Goal: Transaction & Acquisition: Book appointment/travel/reservation

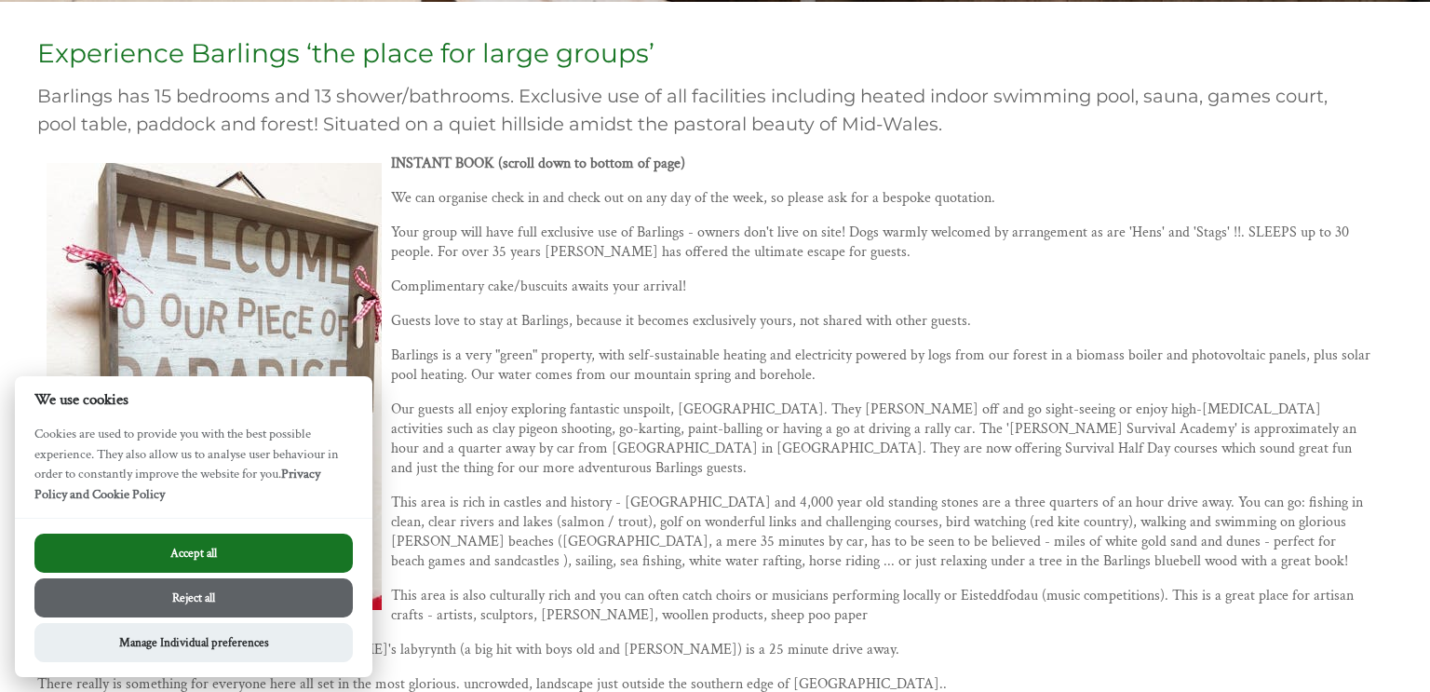
scroll to position [548, 0]
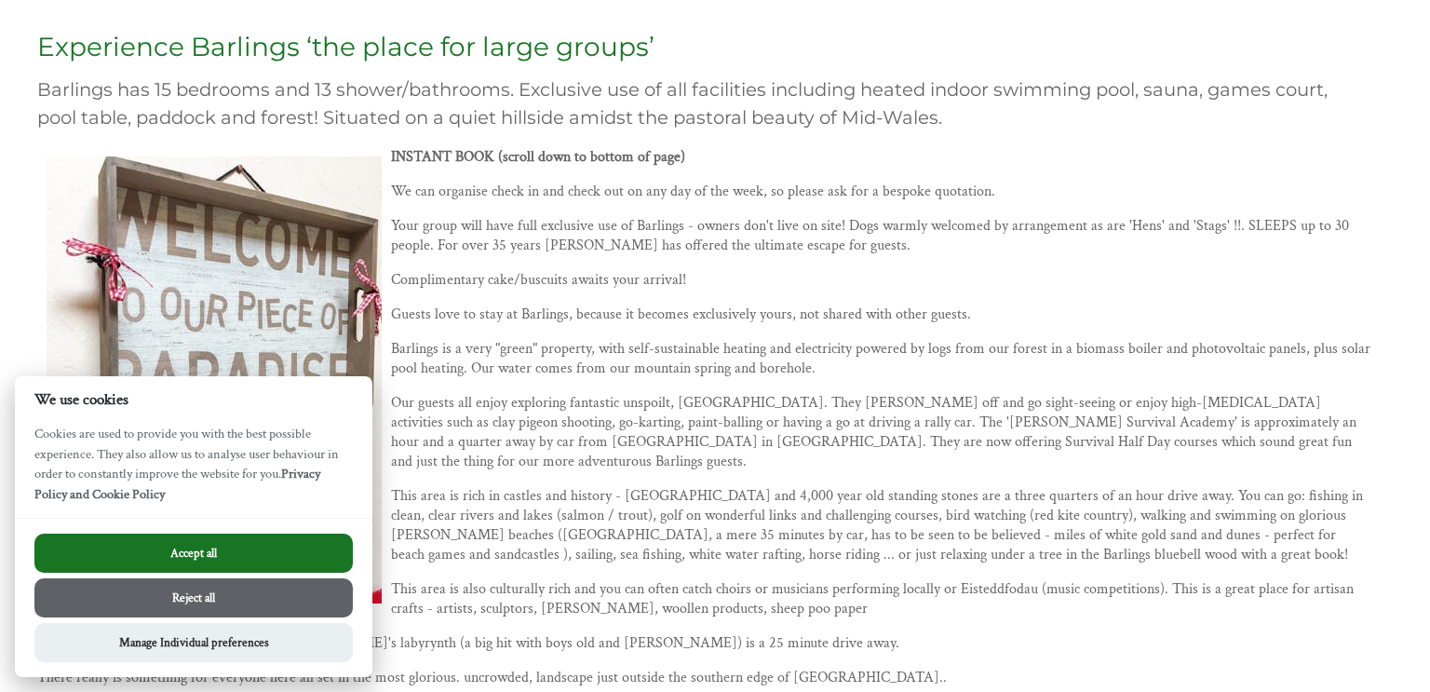
click at [256, 547] on button "Accept all" at bounding box center [193, 552] width 318 height 39
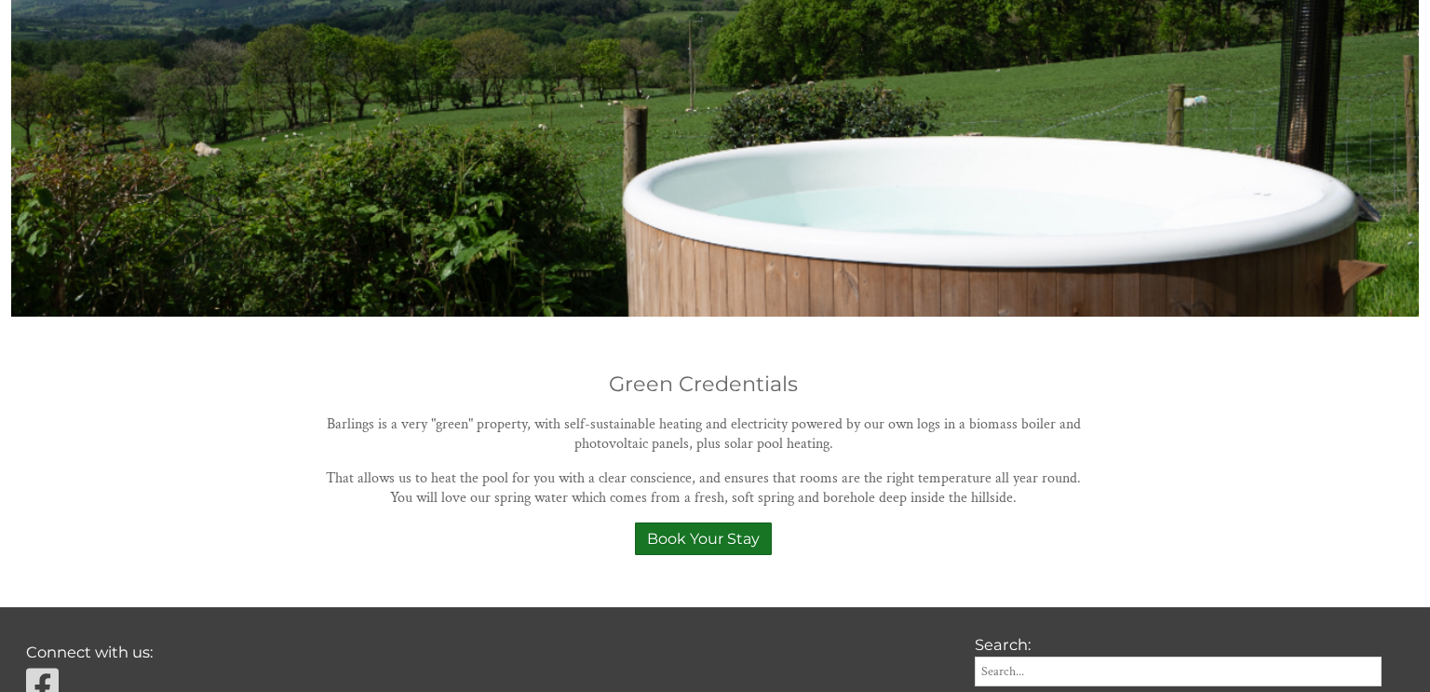
scroll to position [1601, 0]
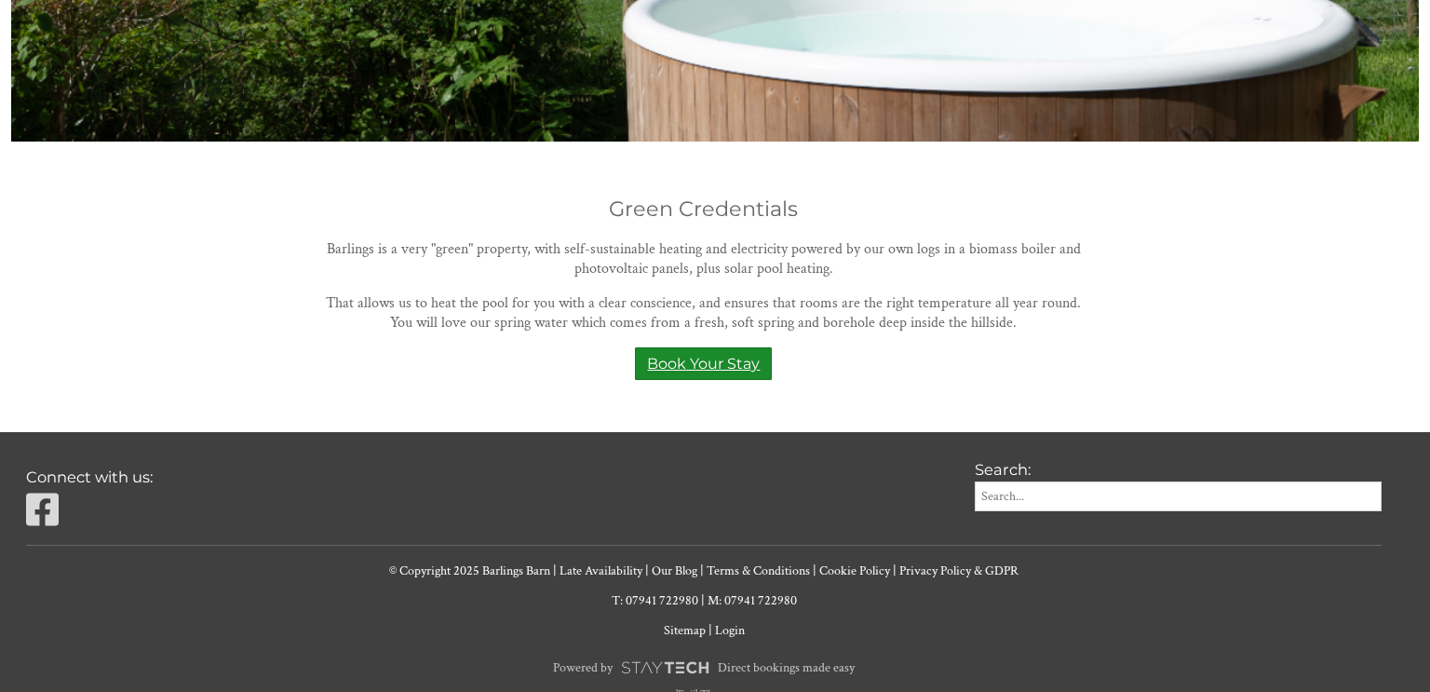
click at [714, 347] on link "Book Your Stay" at bounding box center [703, 363] width 137 height 33
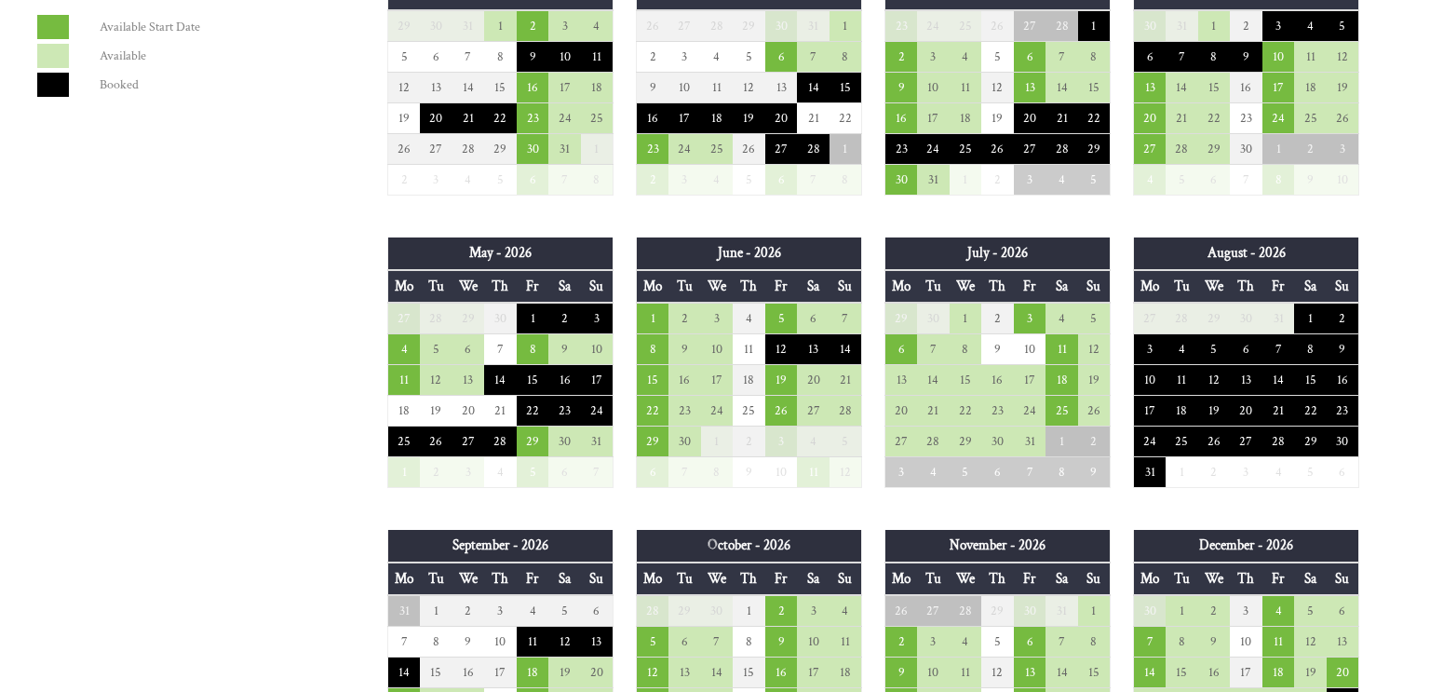
scroll to position [1009, 0]
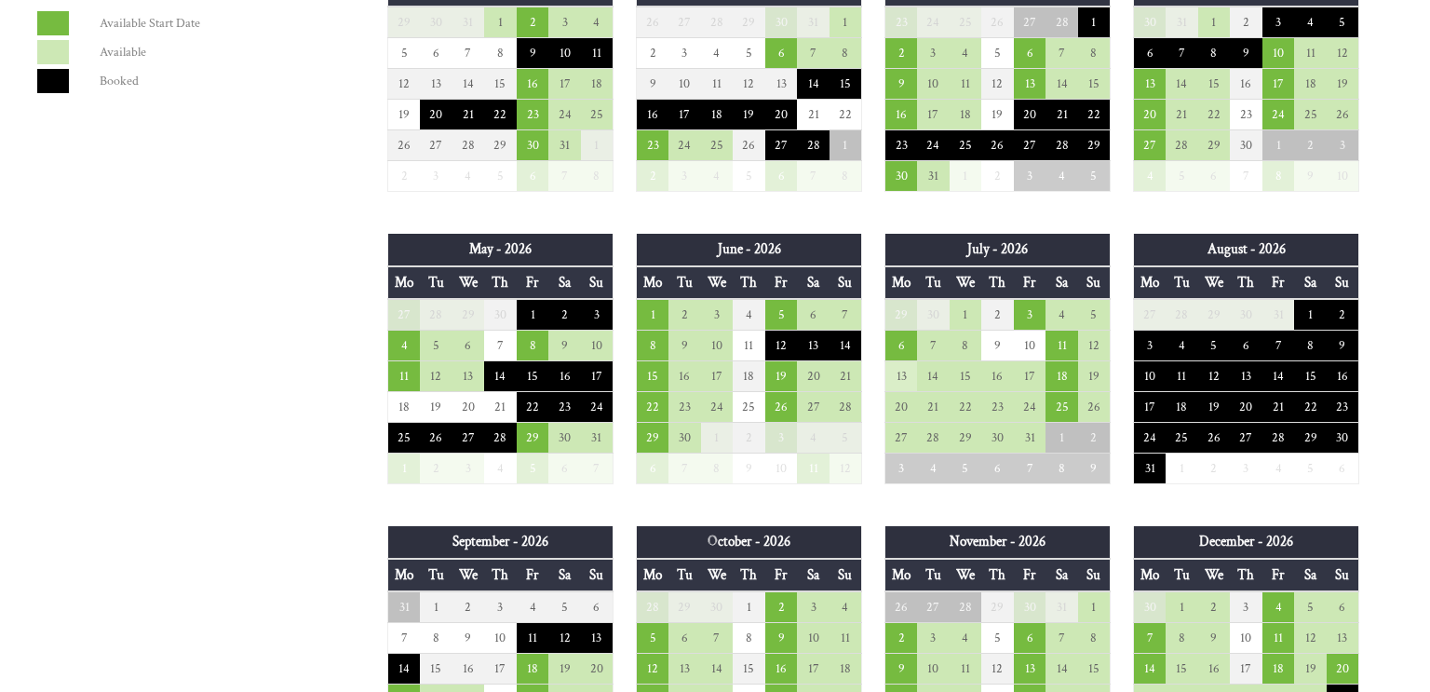
click at [897, 374] on td "13" at bounding box center [901, 376] width 33 height 31
click at [1065, 349] on td "11" at bounding box center [1061, 345] width 33 height 31
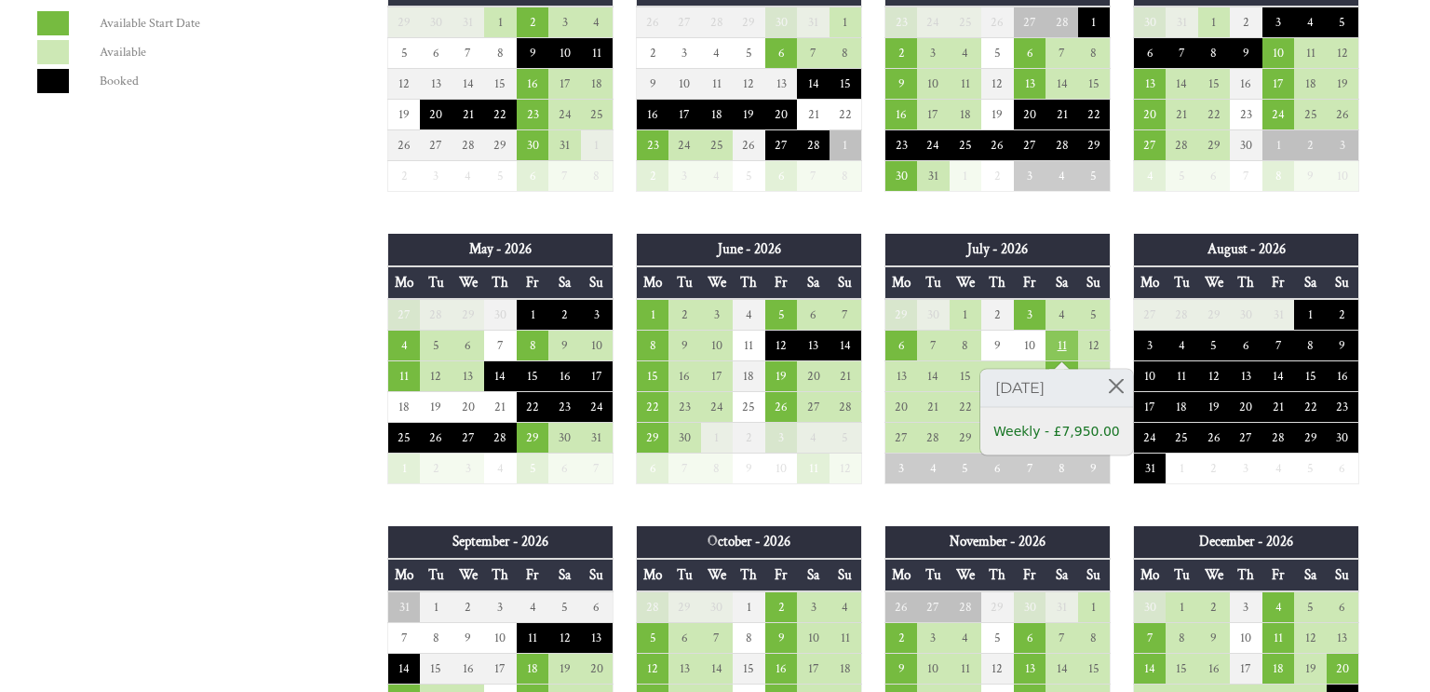
click at [1065, 349] on td "11" at bounding box center [1061, 345] width 33 height 31
click at [938, 571] on th "Tu" at bounding box center [933, 575] width 33 height 33
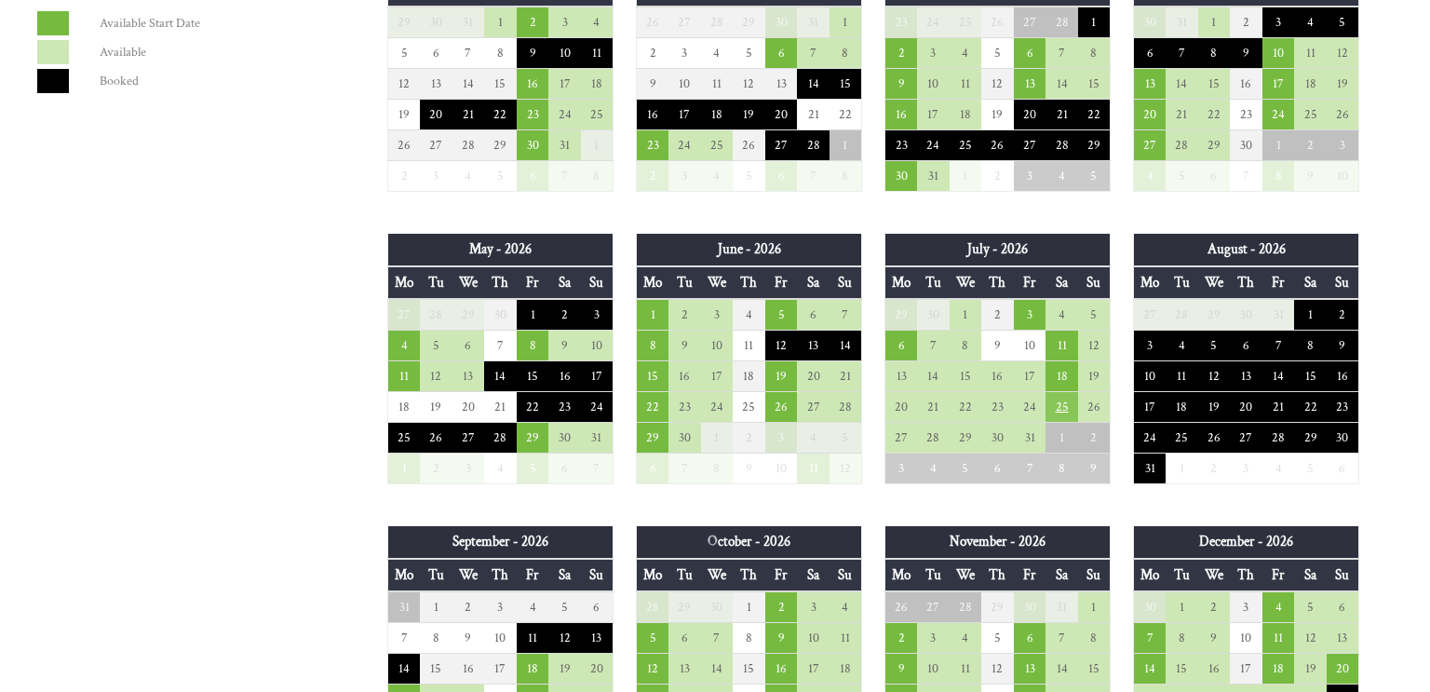
click at [1062, 411] on td "25" at bounding box center [1061, 407] width 33 height 31
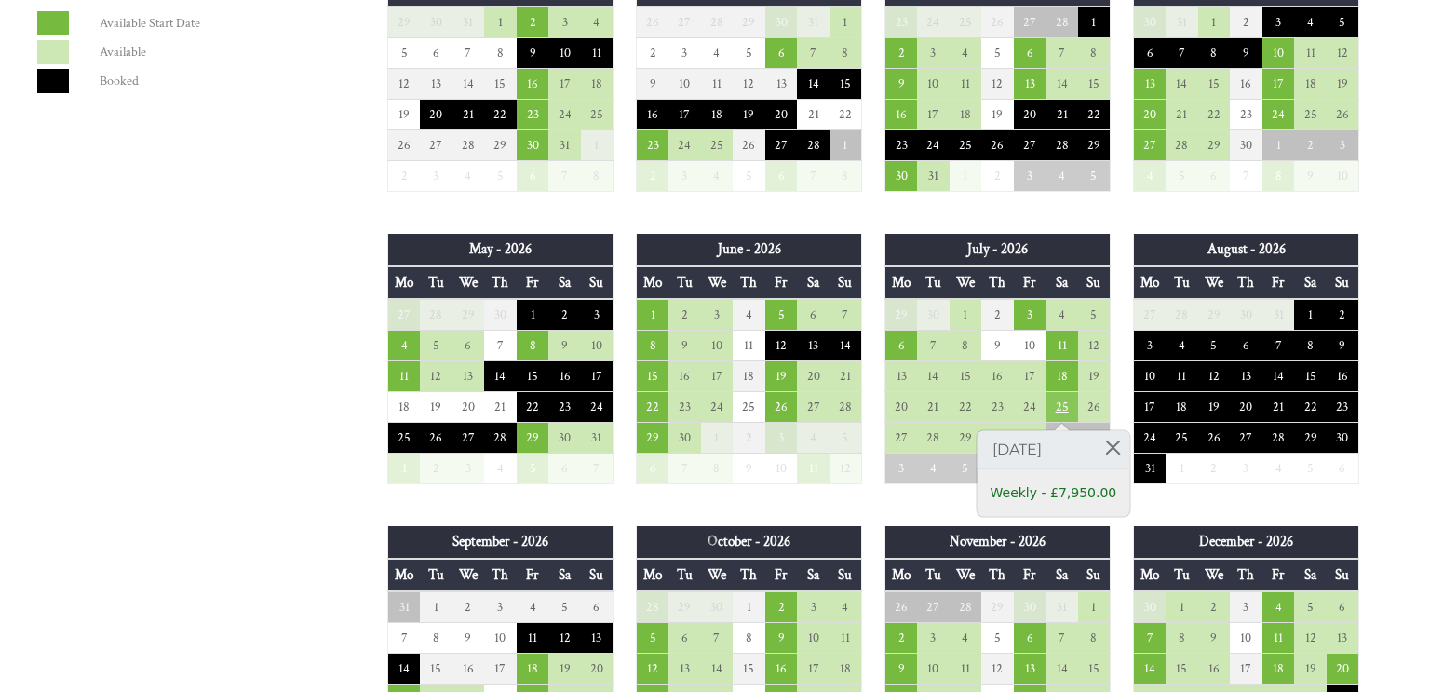
click at [1062, 411] on td "25" at bounding box center [1061, 407] width 33 height 31
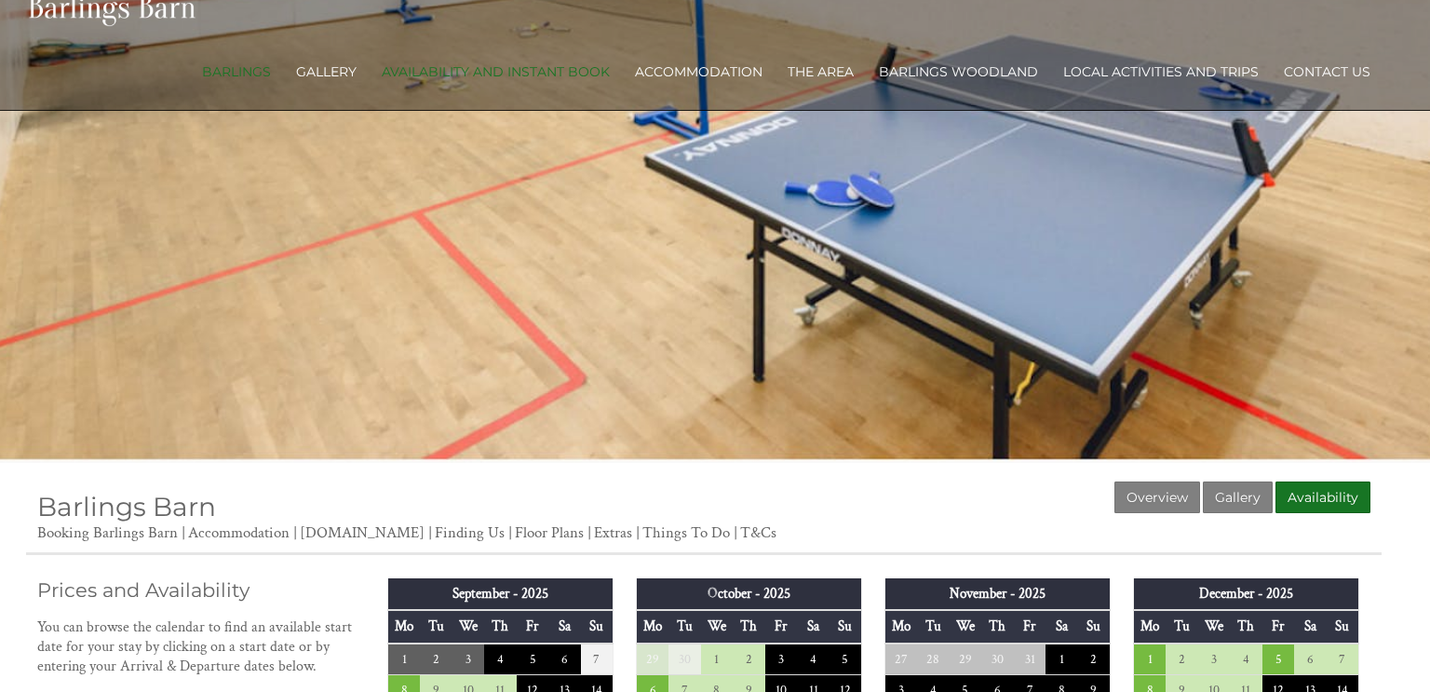
scroll to position [0, 0]
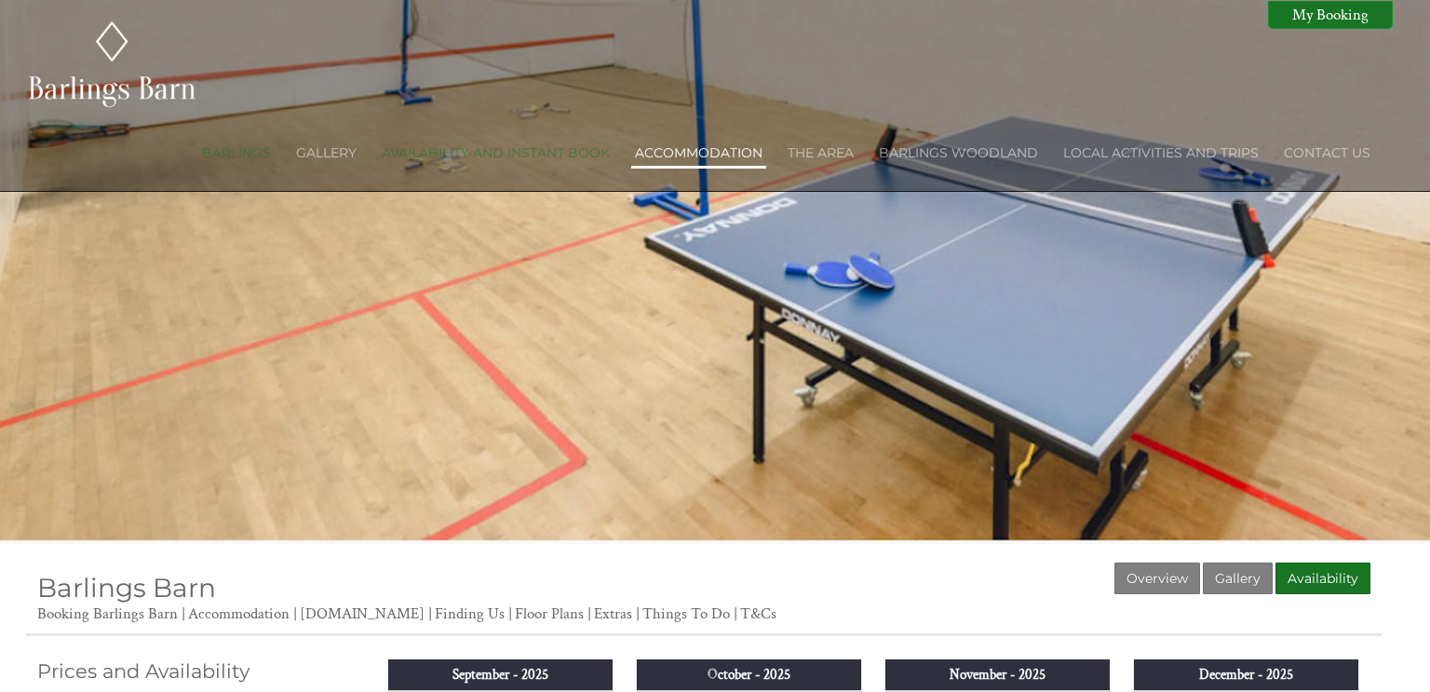
click at [713, 153] on link "Accommodation" at bounding box center [699, 152] width 128 height 17
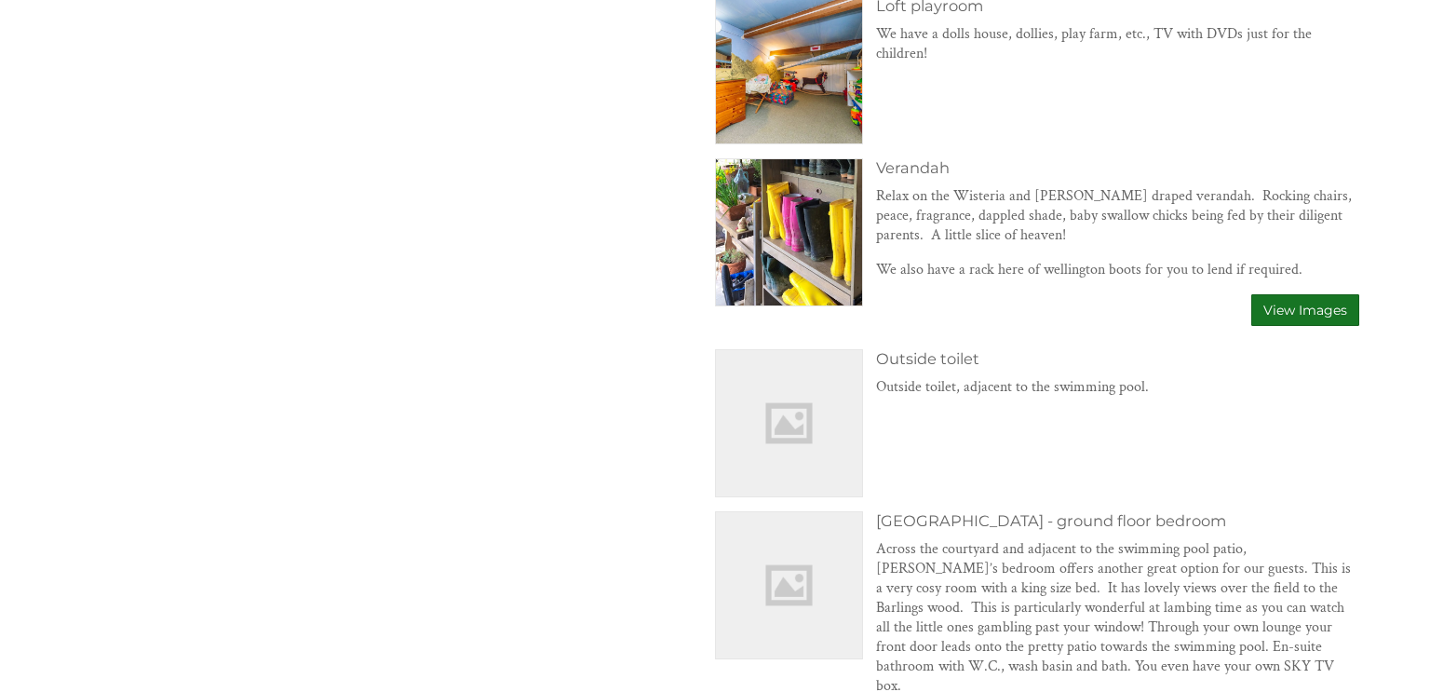
scroll to position [2752, 0]
